Goal: Information Seeking & Learning: Find specific fact

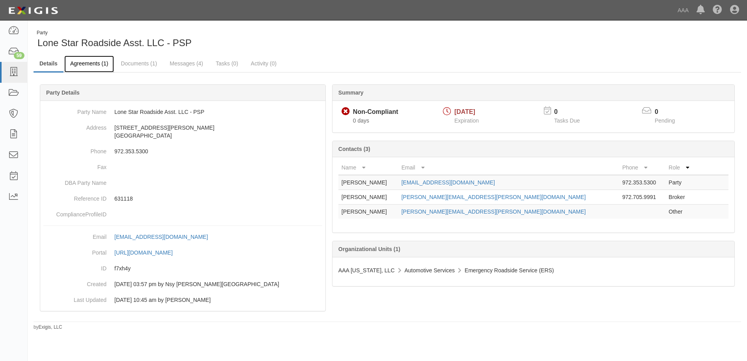
click at [75, 62] on link "Agreements (1)" at bounding box center [89, 64] width 50 height 17
click at [13, 71] on icon at bounding box center [13, 72] width 11 height 9
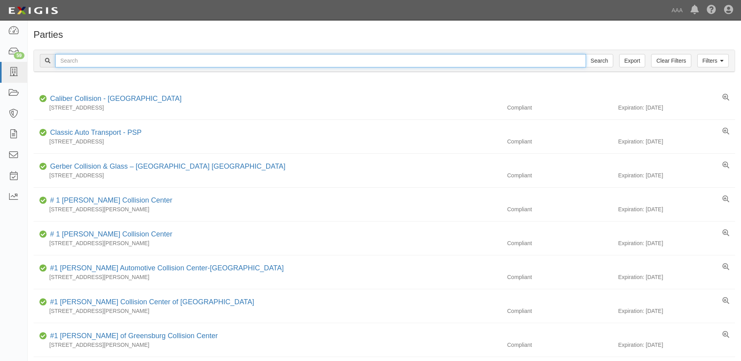
click at [97, 59] on input "text" at bounding box center [320, 60] width 531 height 13
drag, startPoint x: 81, startPoint y: 59, endPoint x: 44, endPoint y: 60, distance: 37.1
click at [44, 60] on div "631503 Search" at bounding box center [326, 60] width 573 height 13
type input "S&J Towing"
click at [605, 61] on input "Search" at bounding box center [599, 60] width 28 height 13
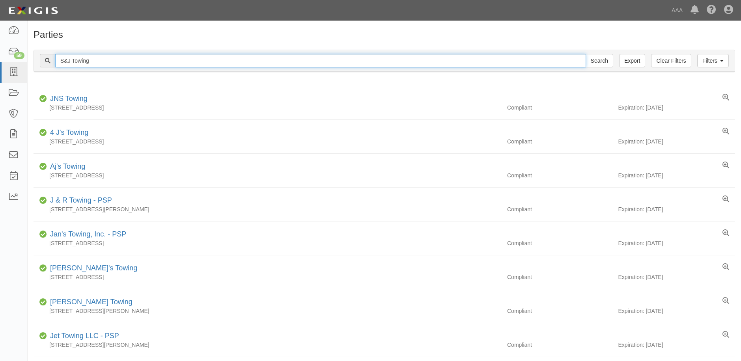
click at [100, 65] on input "S&J Towing" at bounding box center [320, 60] width 531 height 13
type input "S&J Towing & Transport"
click at [601, 60] on input "Search" at bounding box center [599, 60] width 28 height 13
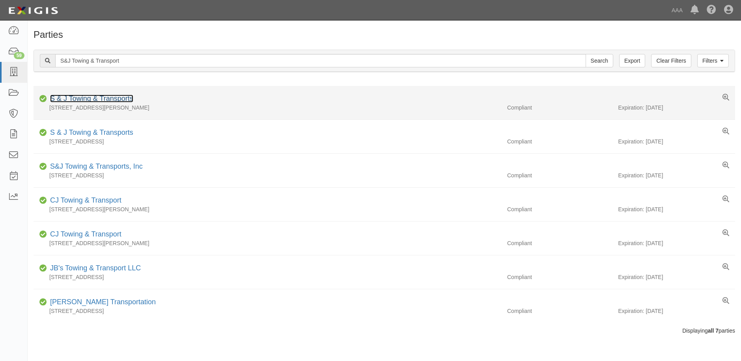
click at [124, 99] on link "S & J Towing & Transports" at bounding box center [91, 99] width 83 height 8
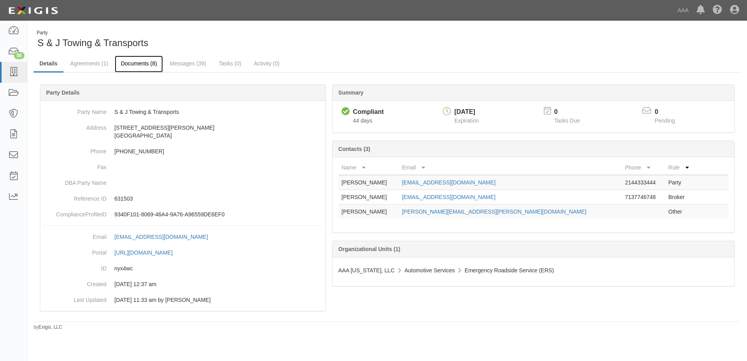
click at [148, 61] on link "Documents (8)" at bounding box center [139, 64] width 48 height 17
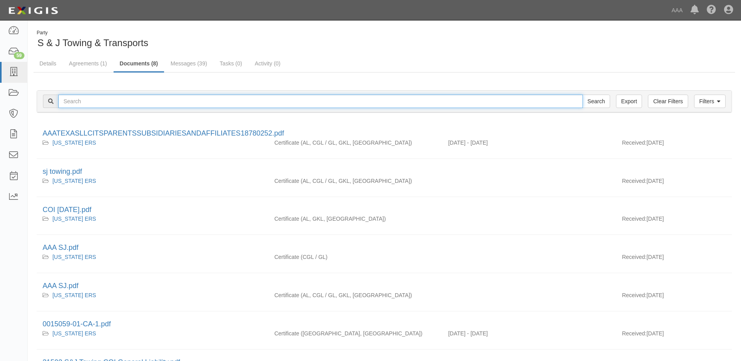
click at [96, 101] on input "text" at bounding box center [320, 101] width 524 height 13
type input "lone star Roadside"
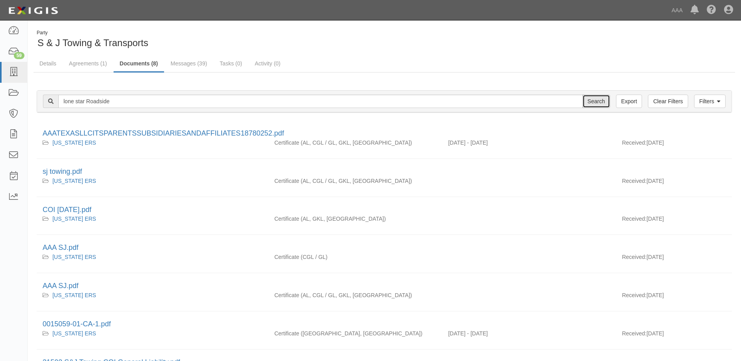
click at [599, 101] on input "Search" at bounding box center [596, 101] width 28 height 13
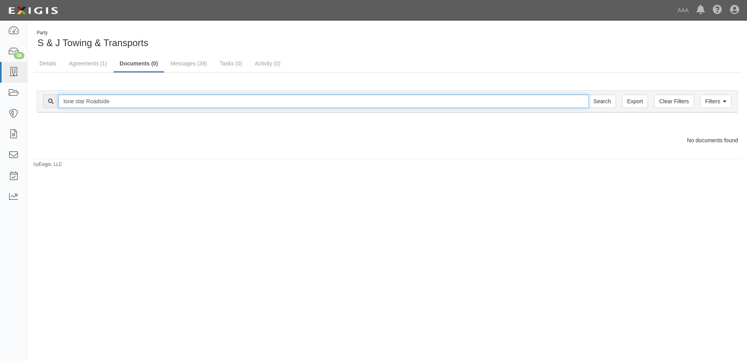
drag, startPoint x: 126, startPoint y: 103, endPoint x: 56, endPoint y: 102, distance: 69.8
click at [56, 102] on div "lone star Roadside Search" at bounding box center [329, 101] width 573 height 13
type input "Lone Star Roadside Assistance, LLC"
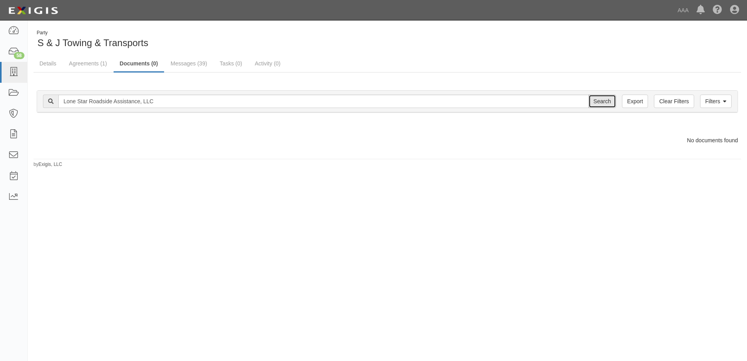
click at [601, 102] on input "Search" at bounding box center [602, 101] width 28 height 13
click at [599, 96] on input "Search" at bounding box center [602, 101] width 28 height 13
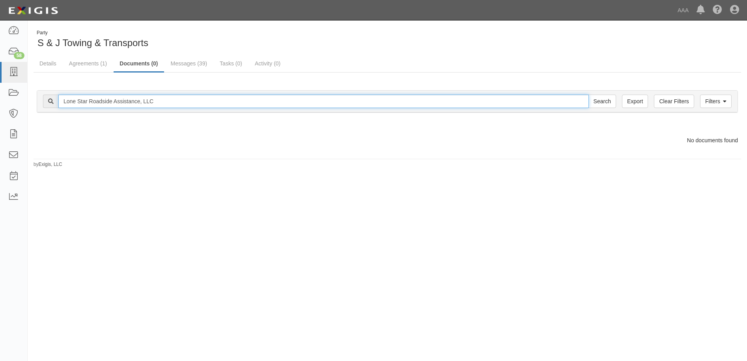
drag, startPoint x: 169, startPoint y: 99, endPoint x: 56, endPoint y: 95, distance: 113.6
click at [56, 95] on div "Lone Star Roadside Assistance, LLC Search" at bounding box center [329, 101] width 573 height 13
type input "fast tow, LLC"
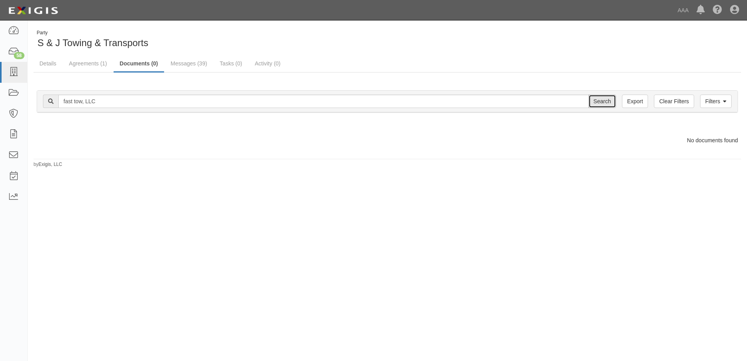
click at [607, 101] on input "Search" at bounding box center [602, 101] width 28 height 13
click at [605, 102] on input "Search" at bounding box center [602, 101] width 28 height 13
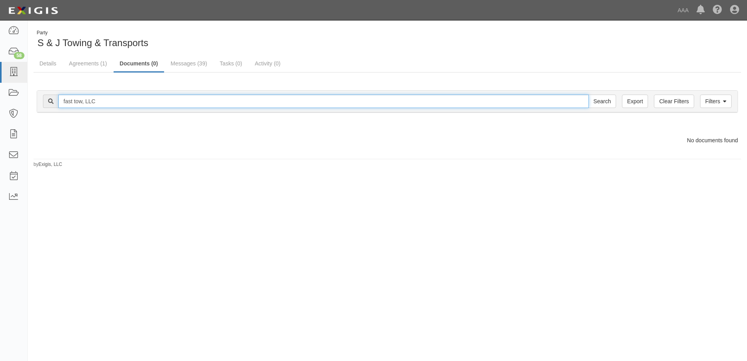
click at [104, 101] on input "fast tow, LLC" at bounding box center [323, 101] width 530 height 13
type input "fast tow"
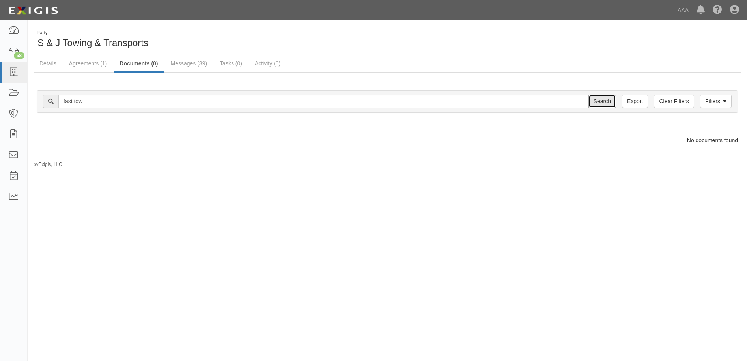
click at [607, 102] on input "Search" at bounding box center [602, 101] width 28 height 13
click at [606, 102] on input "Search" at bounding box center [602, 101] width 28 height 13
click at [94, 61] on link "Agreements (1)" at bounding box center [88, 64] width 50 height 17
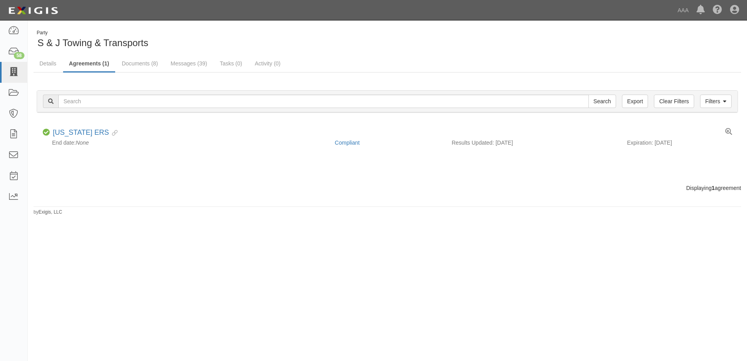
click at [10, 77] on link at bounding box center [13, 72] width 27 height 21
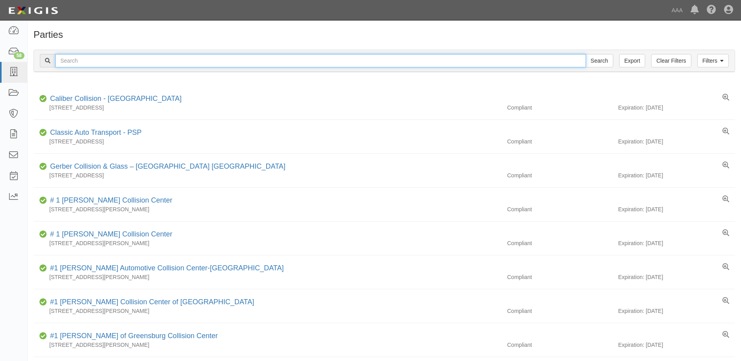
click at [86, 61] on input "text" at bounding box center [320, 60] width 531 height 13
type input "Fast Tow"
click at [605, 61] on input "Search" at bounding box center [599, 60] width 28 height 13
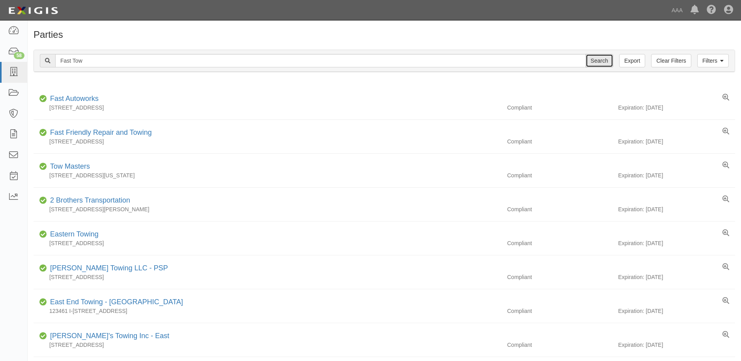
click at [599, 61] on input "Search" at bounding box center [599, 60] width 28 height 13
click at [95, 60] on input "Fast Tow" at bounding box center [320, 60] width 531 height 13
type input "Fast Tow, llc"
click at [602, 59] on input "Search" at bounding box center [599, 60] width 28 height 13
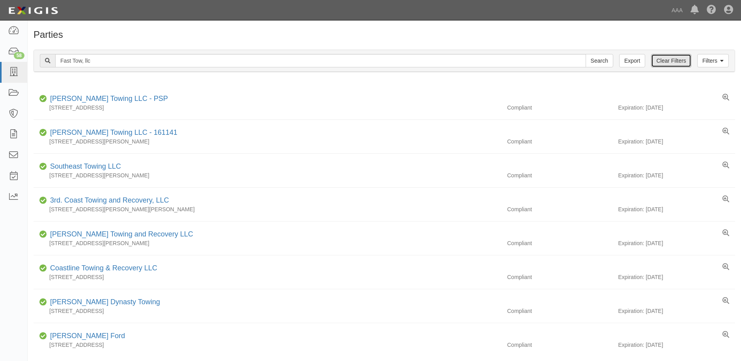
drag, startPoint x: 667, startPoint y: 58, endPoint x: 551, endPoint y: 47, distance: 117.1
click at [667, 58] on link "Clear Filters" at bounding box center [671, 60] width 40 height 13
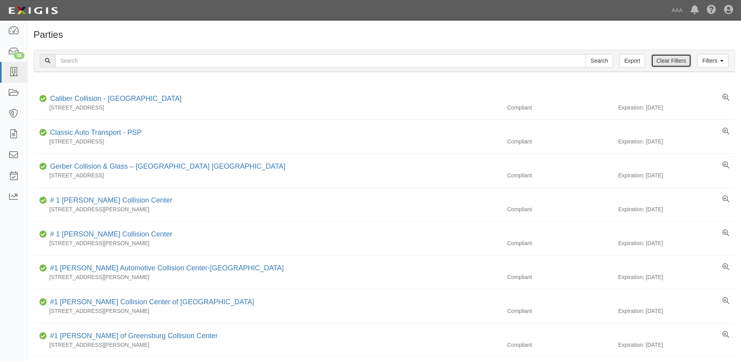
drag, startPoint x: 663, startPoint y: 61, endPoint x: 657, endPoint y: 62, distance: 6.4
click at [663, 61] on link "Clear Filters" at bounding box center [671, 60] width 40 height 13
click at [85, 63] on input "text" at bounding box center [320, 60] width 531 height 13
type input "Fast Tow"
click at [599, 60] on input "Search" at bounding box center [599, 60] width 28 height 13
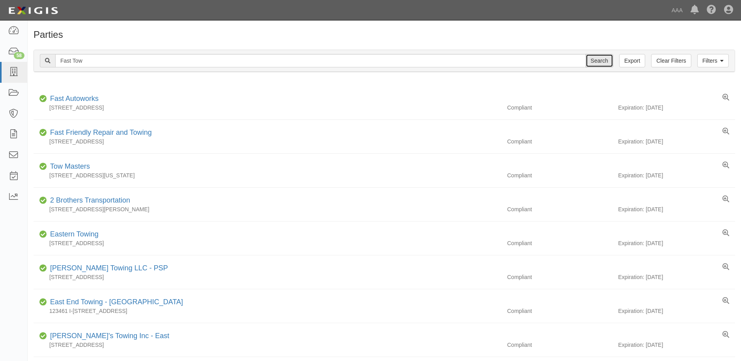
click at [609, 57] on input "Search" at bounding box center [599, 60] width 28 height 13
click at [95, 61] on input "Fast Tow" at bounding box center [320, 60] width 531 height 13
type input "Fast Tow, LLC"
click at [594, 58] on input "Search" at bounding box center [599, 60] width 28 height 13
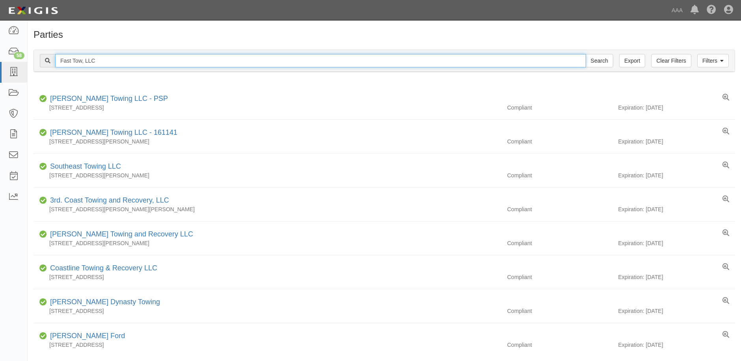
click at [143, 60] on input "Fast Tow, LLC" at bounding box center [320, 60] width 531 height 13
drag, startPoint x: 123, startPoint y: 57, endPoint x: 48, endPoint y: 61, distance: 75.0
click at [48, 61] on div "Fast Tow, LLC Search" at bounding box center [326, 60] width 573 height 13
type input "lone Star Roadside Assistance LLC"
click at [597, 57] on input "Search" at bounding box center [599, 60] width 28 height 13
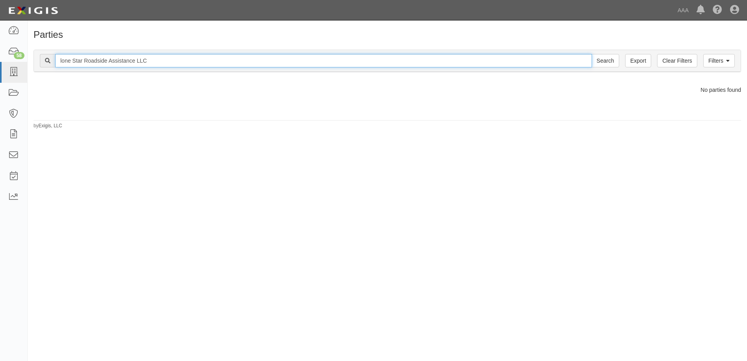
drag, startPoint x: 167, startPoint y: 61, endPoint x: 52, endPoint y: 55, distance: 114.9
click at [50, 56] on div "lone Star Roadside Assistance LLC Search" at bounding box center [329, 60] width 579 height 13
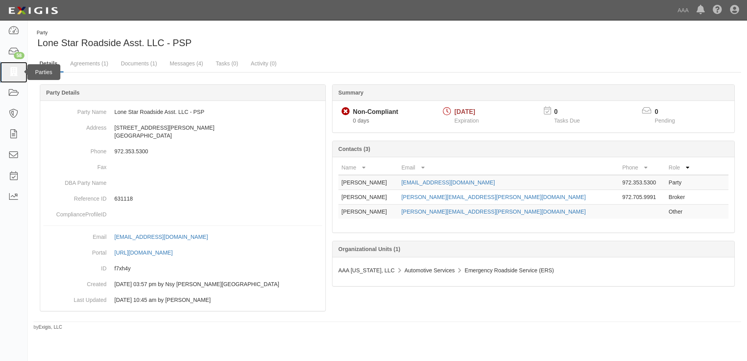
click at [13, 73] on icon at bounding box center [13, 72] width 11 height 9
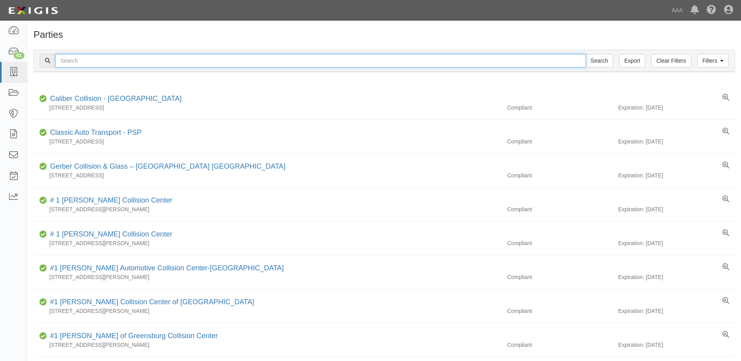
click at [88, 56] on input "text" at bounding box center [320, 60] width 531 height 13
type input "DFW ROAD SERVICES INC."
click at [595, 61] on input "Search" at bounding box center [599, 60] width 28 height 13
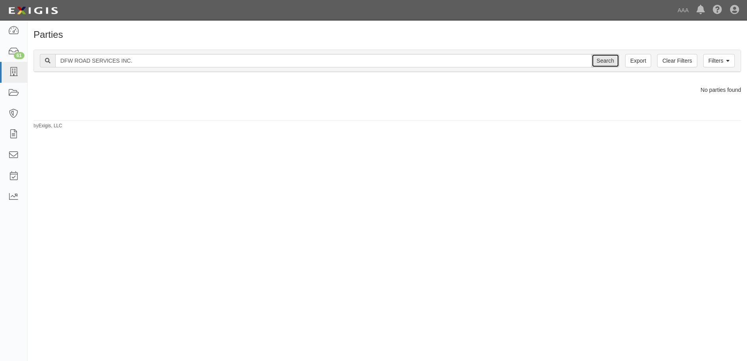
click at [604, 59] on input "Search" at bounding box center [605, 60] width 28 height 13
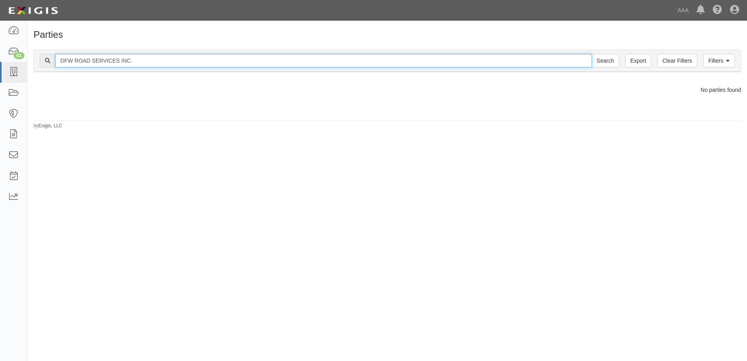
drag, startPoint x: 145, startPoint y: 61, endPoint x: 118, endPoint y: 60, distance: 26.4
click at [118, 60] on input "DFW ROAD SERVICES INC." at bounding box center [323, 60] width 536 height 13
type input "DFW ROAD SERVICES"
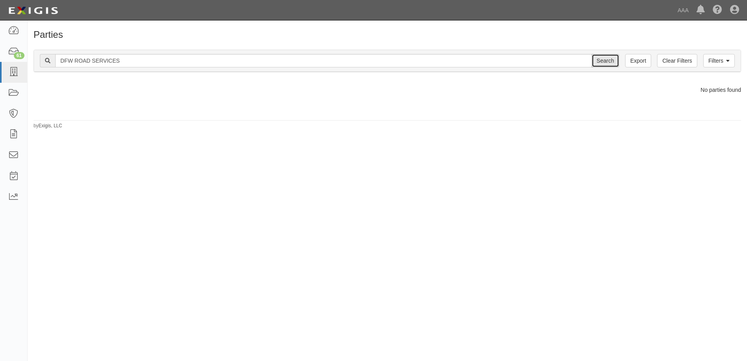
click at [609, 61] on input "Search" at bounding box center [605, 60] width 28 height 13
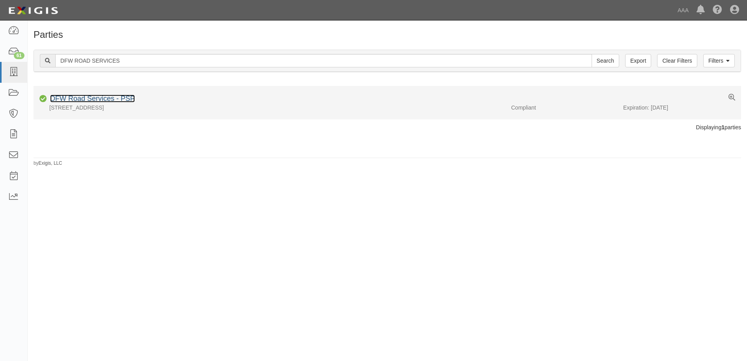
click at [104, 100] on link "DFW Road Services - PSP" at bounding box center [92, 99] width 85 height 8
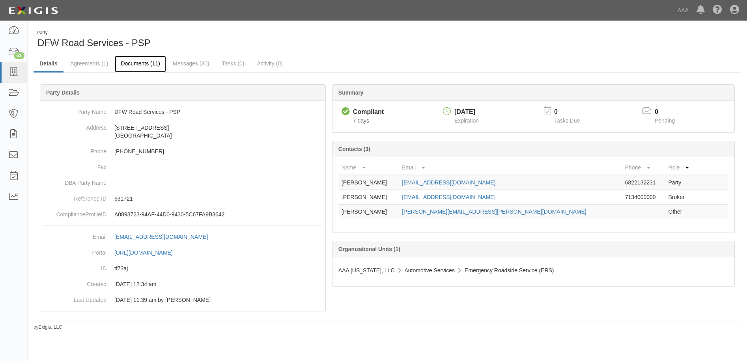
click at [131, 61] on link "Documents (11)" at bounding box center [140, 64] width 51 height 17
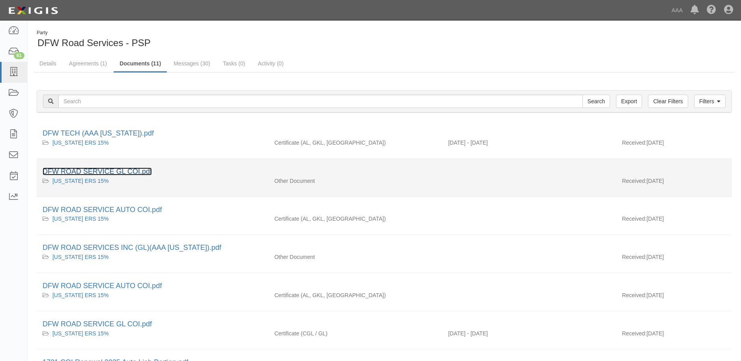
click at [91, 168] on link "DFW ROAD SERVICE GL COI.pdf" at bounding box center [97, 172] width 109 height 8
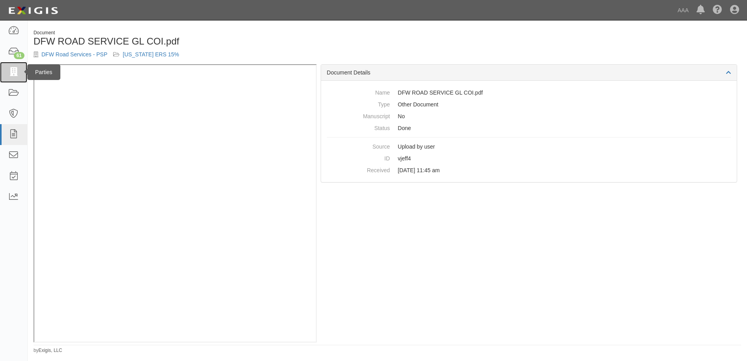
click at [13, 75] on icon at bounding box center [13, 72] width 11 height 9
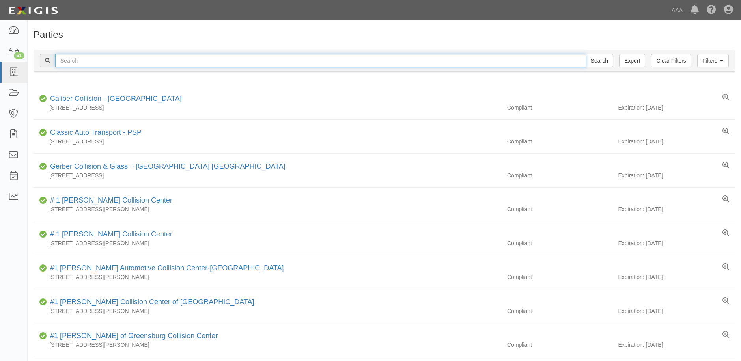
click at [79, 61] on input "text" at bounding box center [320, 60] width 531 height 13
type input "DFW ROAD SERVICES"
click at [601, 58] on input "Search" at bounding box center [599, 60] width 28 height 13
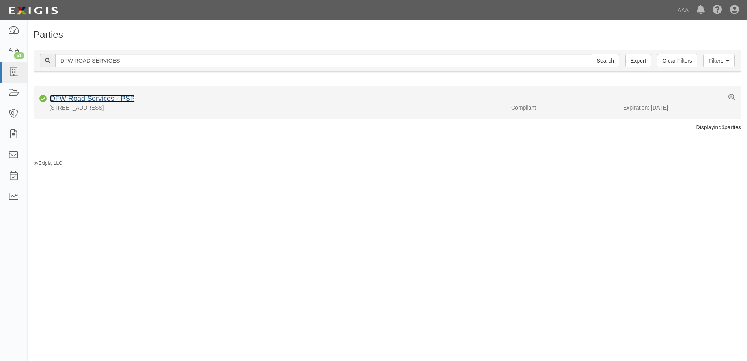
click at [75, 98] on link "DFW Road Services - PSP" at bounding box center [92, 99] width 85 height 8
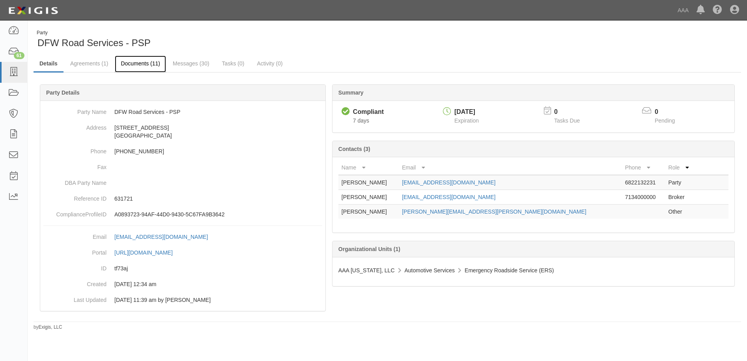
click at [128, 63] on link "Documents (11)" at bounding box center [140, 64] width 51 height 17
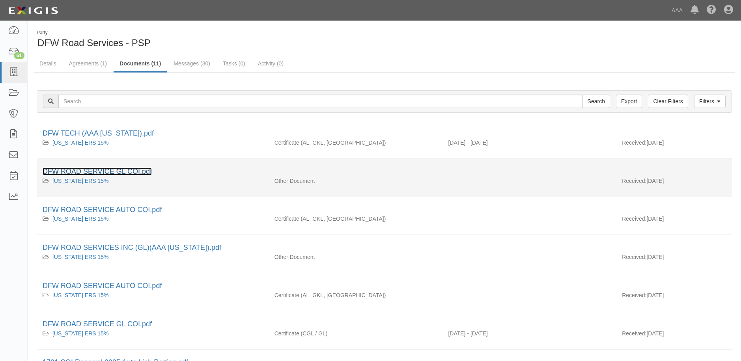
click at [112, 170] on link "DFW ROAD SERVICE GL COI.pdf" at bounding box center [97, 172] width 109 height 8
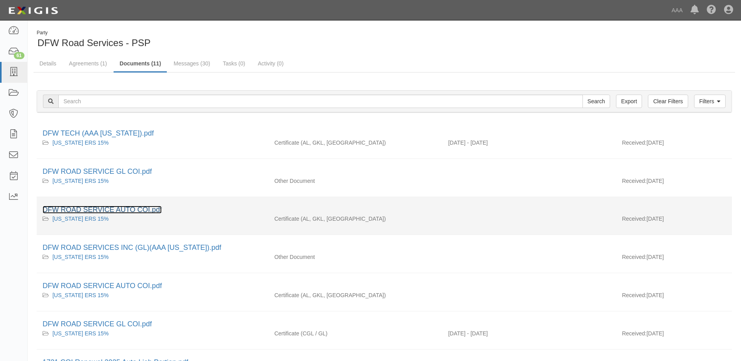
click at [108, 209] on link "DFW ROAD SERVICE AUTO COI.pdf" at bounding box center [102, 210] width 119 height 8
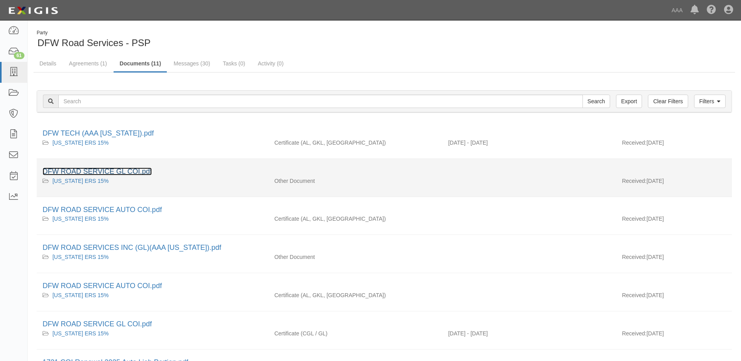
click at [103, 171] on link "DFW ROAD SERVICE GL COI.pdf" at bounding box center [97, 172] width 109 height 8
